Goal: Entertainment & Leisure: Browse casually

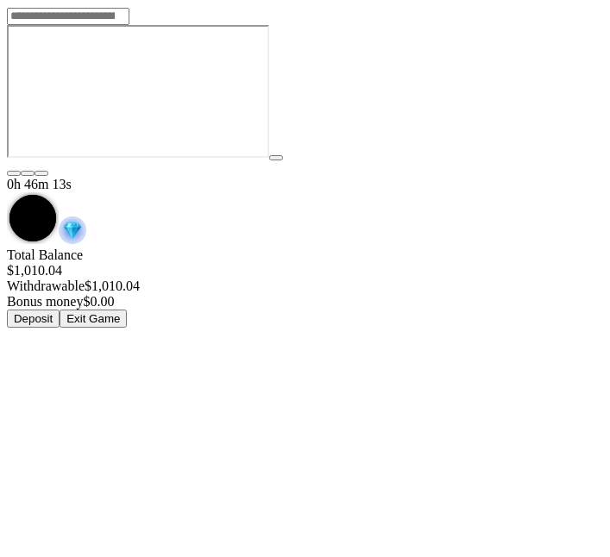
click at [127, 310] on button "Exit Game" at bounding box center [92, 319] width 67 height 18
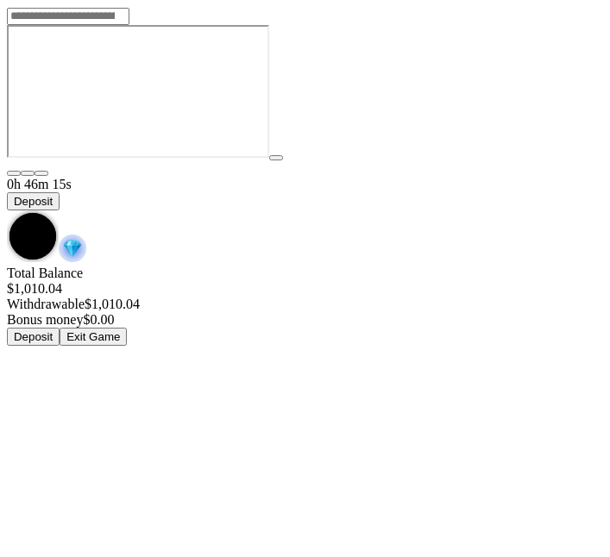
scroll to position [52, 0]
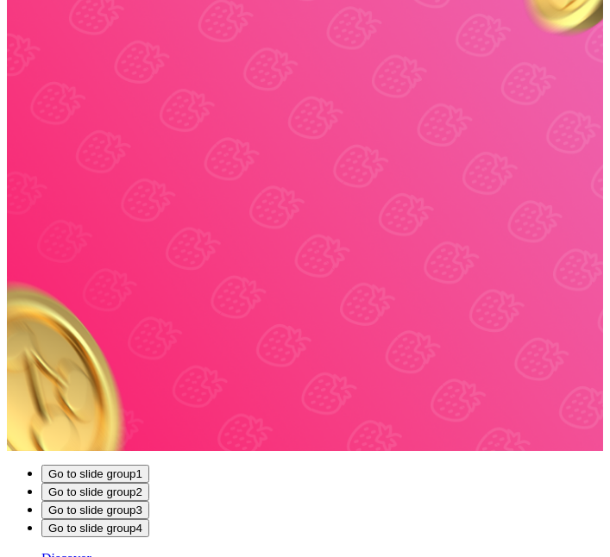
scroll to position [271, 0]
